Goal: Check status

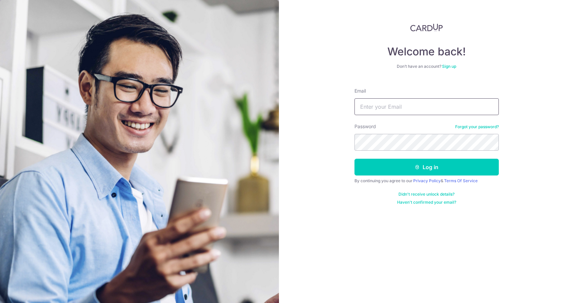
click at [388, 107] on input "Email" at bounding box center [426, 106] width 144 height 17
type input "[EMAIL_ADDRESS][DOMAIN_NAME]"
click at [354, 159] on button "Log in" at bounding box center [426, 167] width 144 height 17
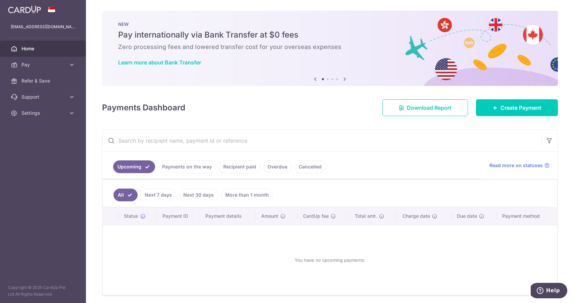
click at [164, 196] on link "Next 7 days" at bounding box center [158, 194] width 36 height 13
click at [184, 166] on link "Payments on the way" at bounding box center [187, 166] width 58 height 13
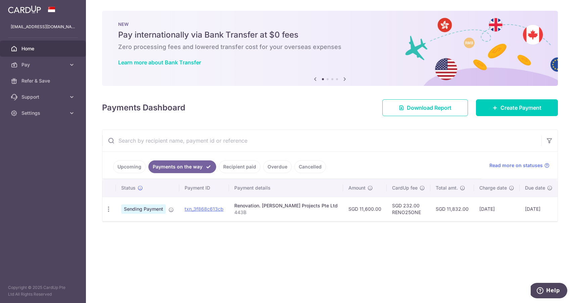
scroll to position [0, 25]
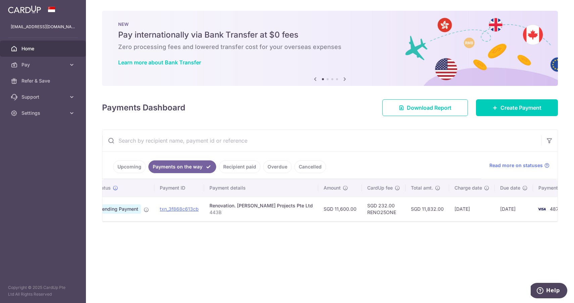
click at [239, 167] on link "Recipient paid" at bounding box center [240, 166] width 42 height 13
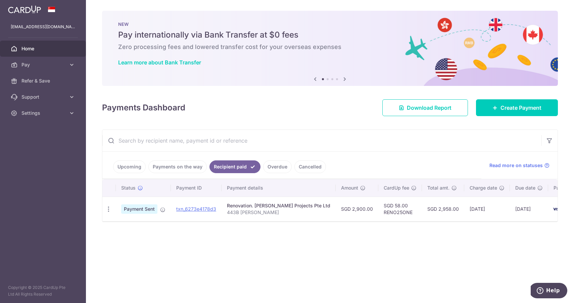
scroll to position [0, 15]
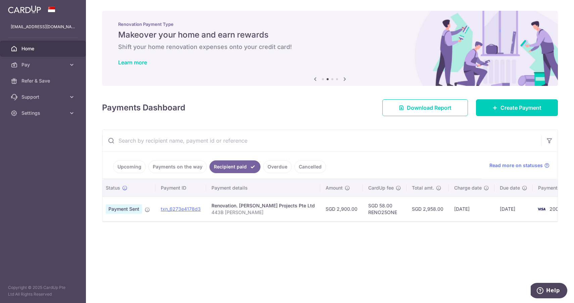
click at [174, 165] on link "Payments on the way" at bounding box center [177, 166] width 58 height 13
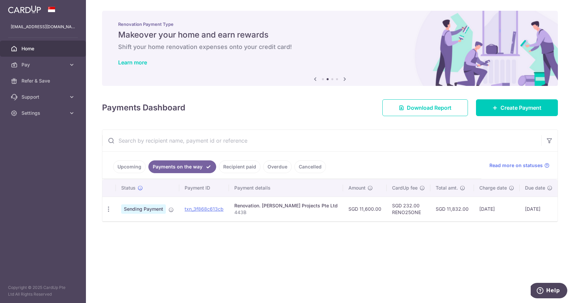
scroll to position [0, 25]
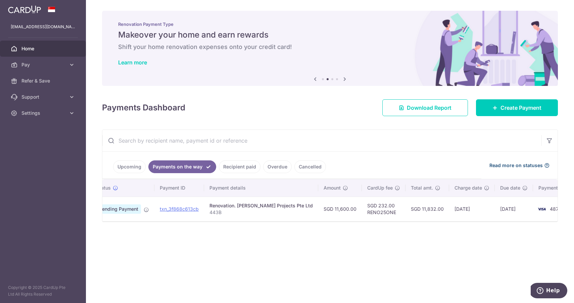
click at [522, 165] on span "Read more on statuses" at bounding box center [515, 165] width 53 height 7
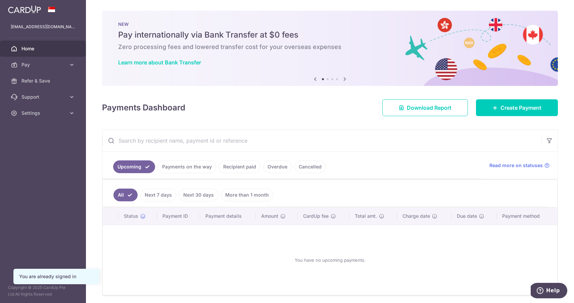
click at [177, 168] on link "Payments on the way" at bounding box center [187, 166] width 58 height 13
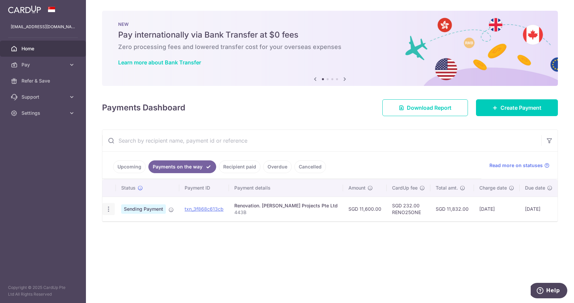
click at [107, 210] on icon "button" at bounding box center [108, 209] width 7 height 7
click at [194, 253] on div "× Pause Schedule Pause all future payments in this series Pause just this one p…" at bounding box center [330, 151] width 488 height 303
